Goal: Information Seeking & Learning: Learn about a topic

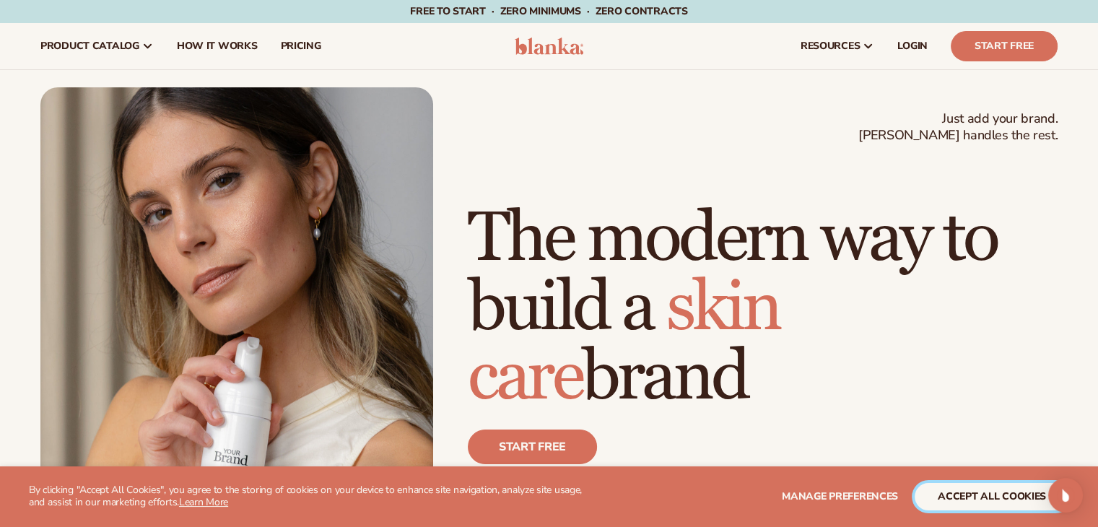
click at [985, 494] on button "accept all cookies" at bounding box center [992, 496] width 154 height 27
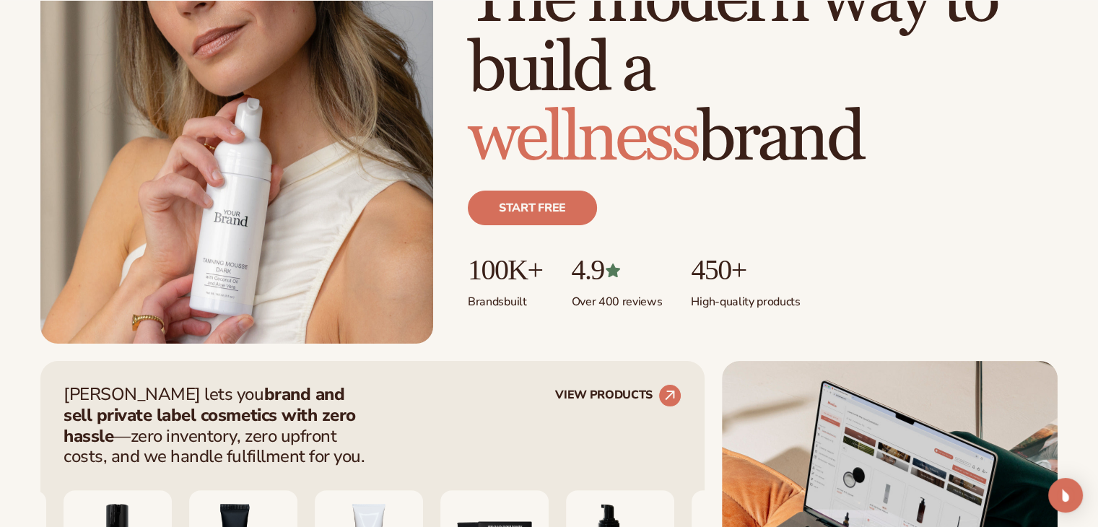
scroll to position [248, 0]
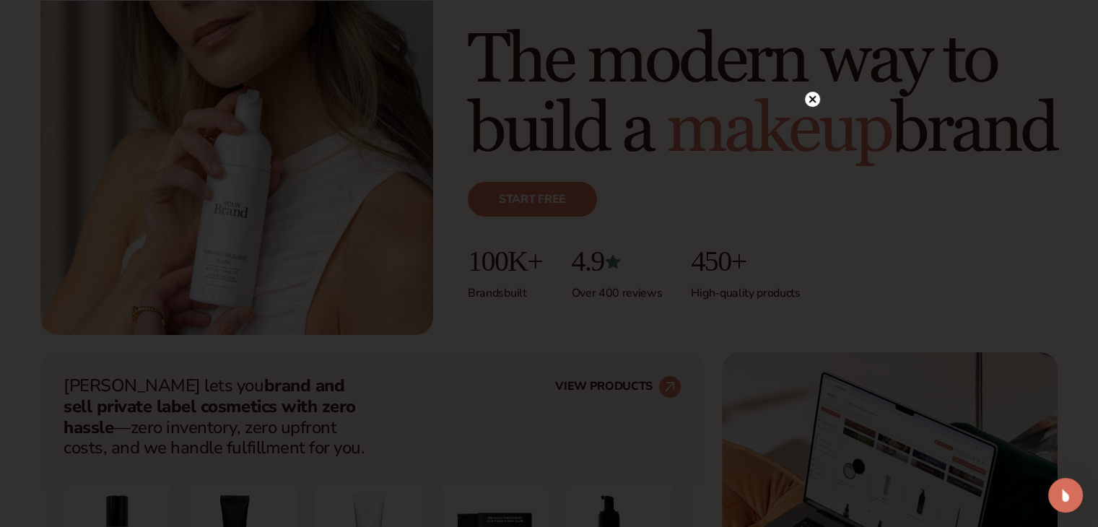
click at [809, 96] on icon at bounding box center [811, 98] width 7 height 7
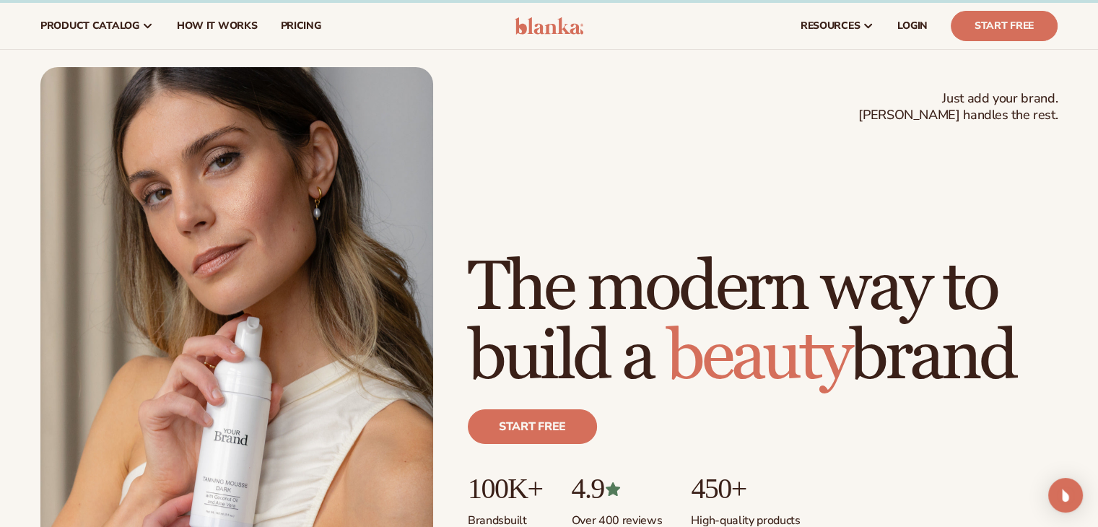
scroll to position [0, 0]
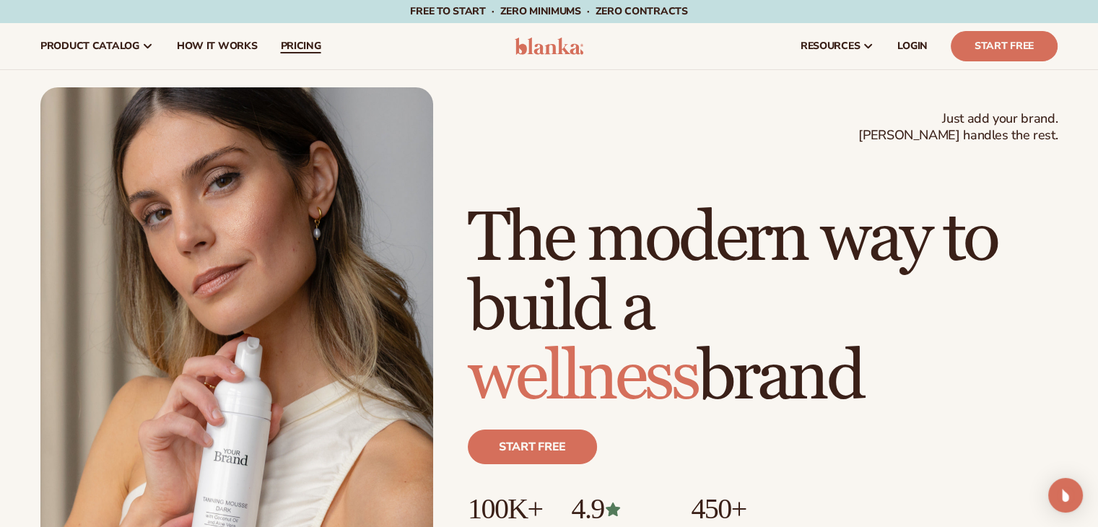
click at [310, 52] on span "pricing" at bounding box center [300, 46] width 40 height 12
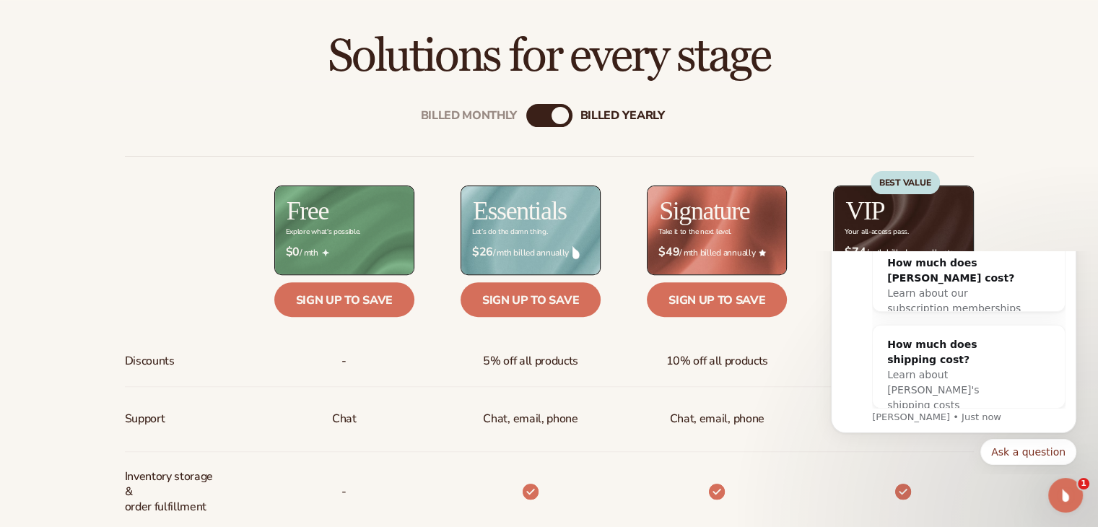
scroll to position [475, 0]
